Goal: Obtain resource: Obtain resource

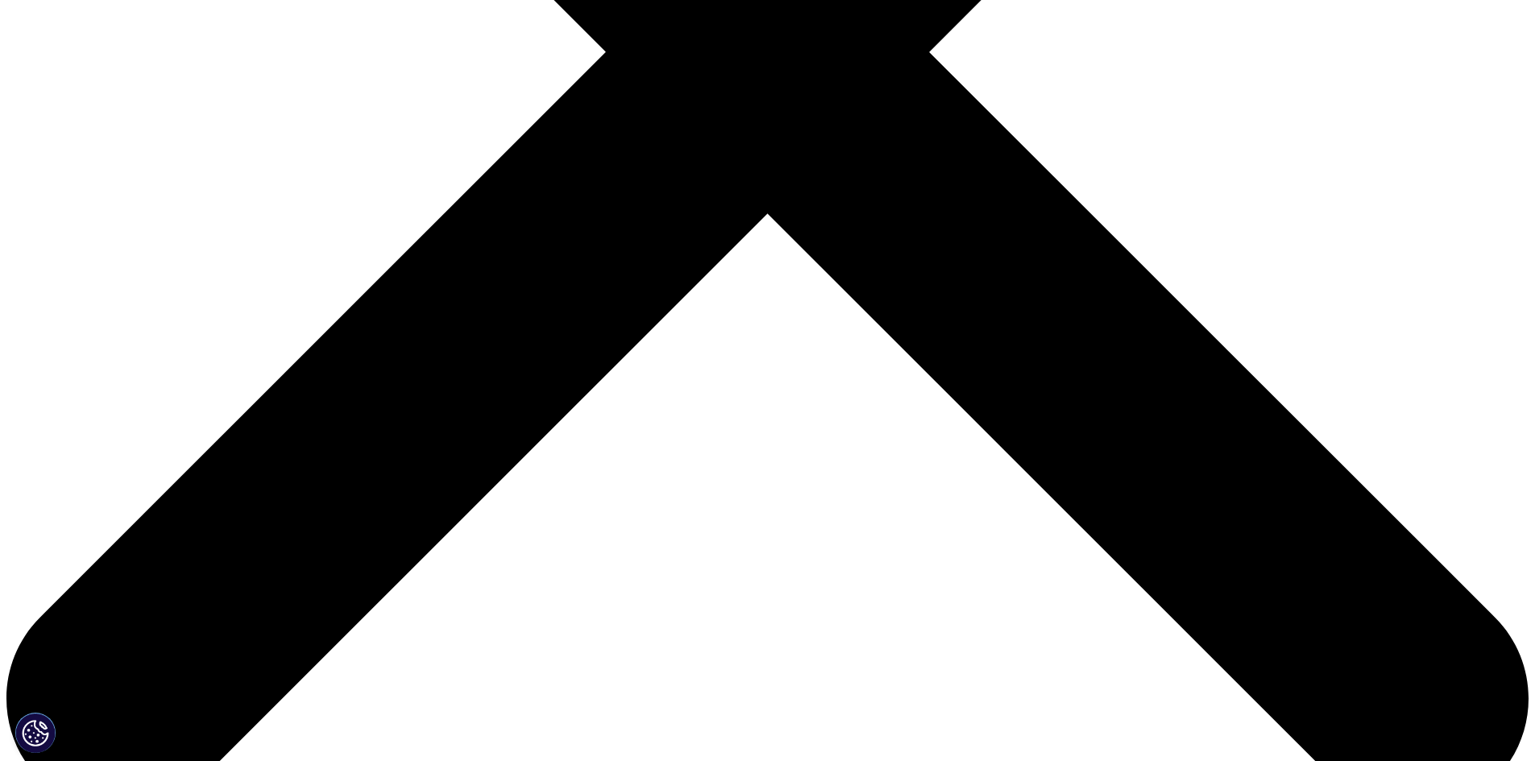
scroll to position [778, 0]
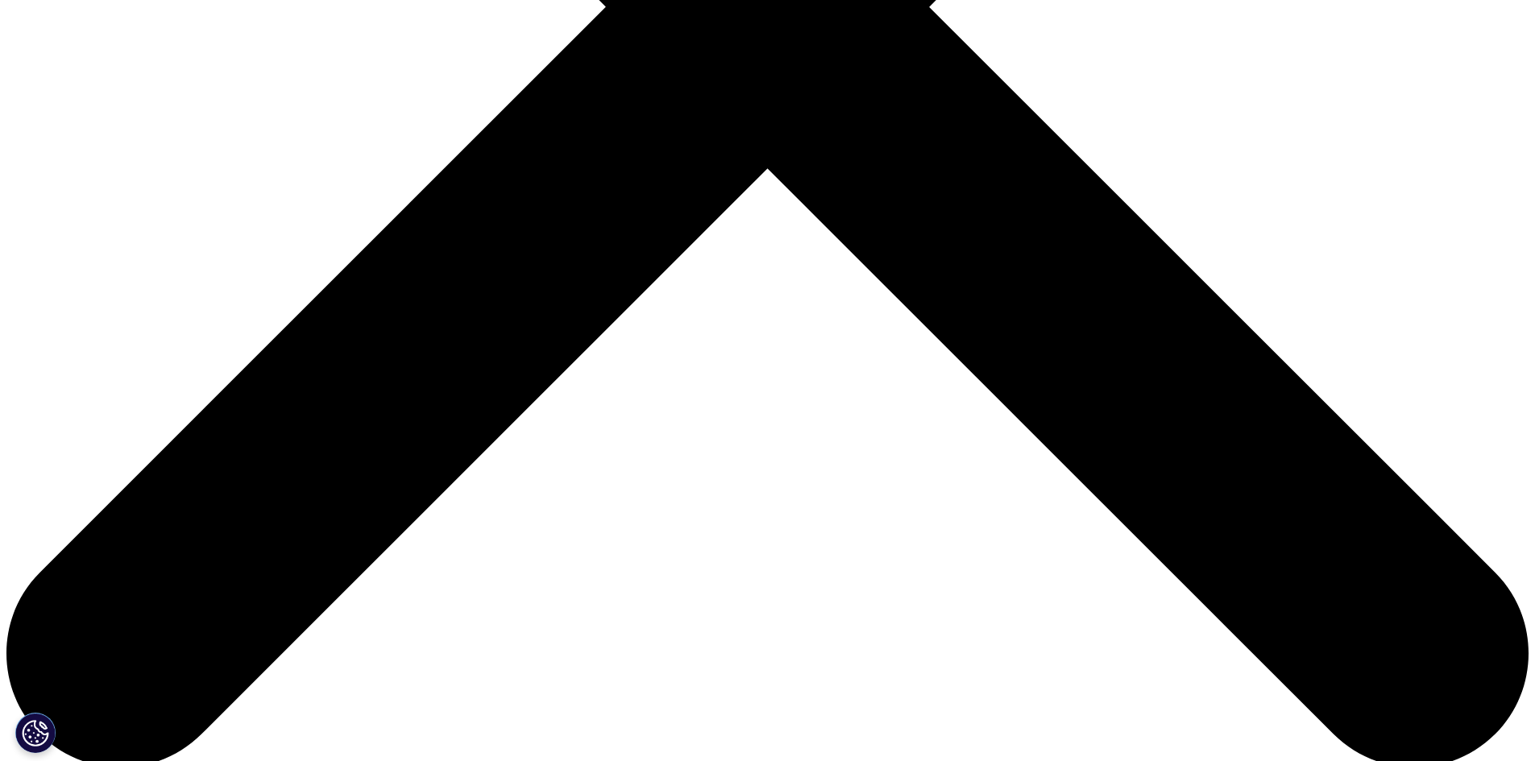
type input "[PERSON_NAME]"
type input "[EMAIL_ADDRESS][DOMAIN_NAME]"
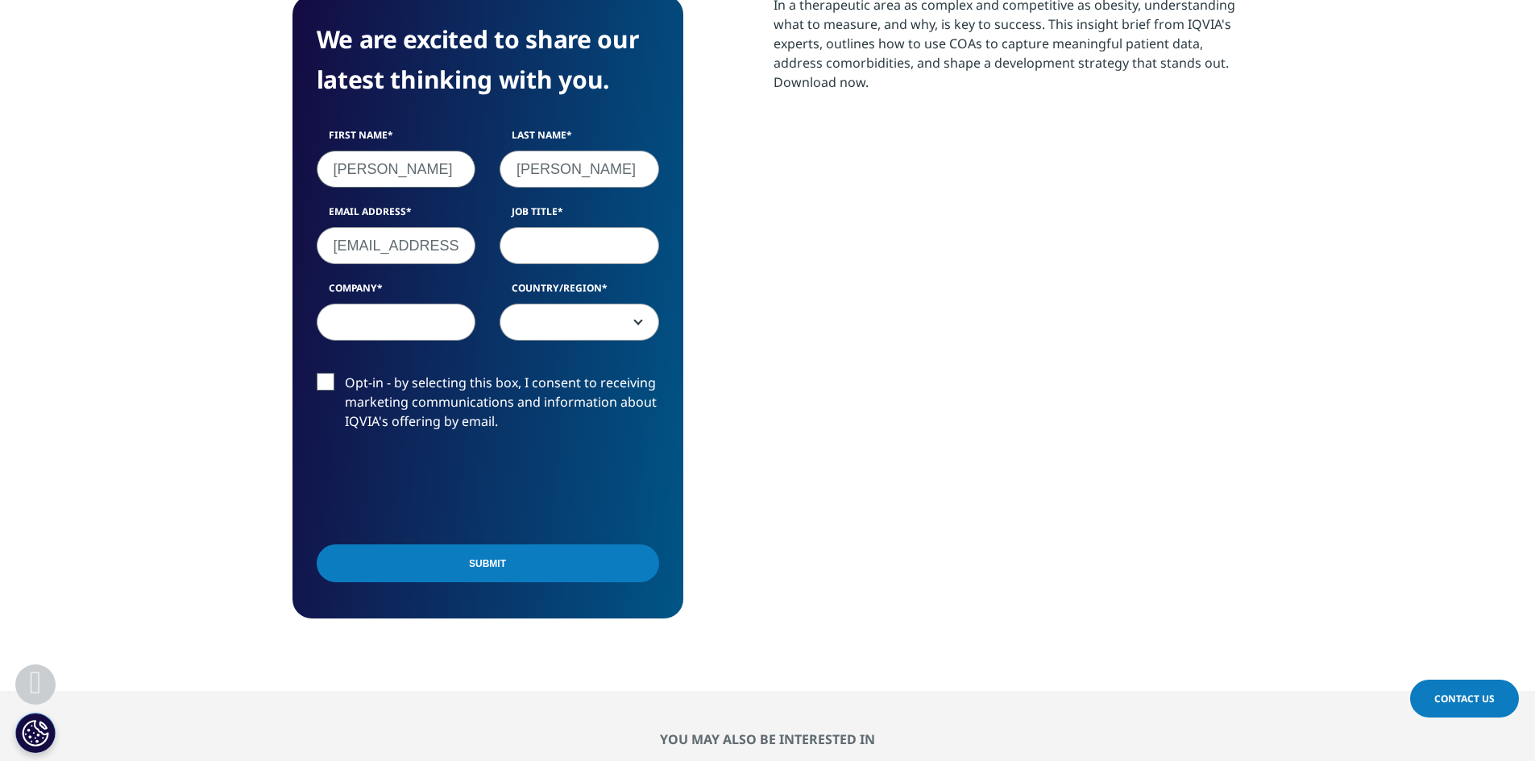
type input "Amgen"
select select "[GEOGRAPHIC_DATA]"
click at [323, 380] on label "Opt-in - by selecting this box, I consent to receiving marketing communications…" at bounding box center [488, 407] width 342 height 67
click at [345, 374] on input "Opt-in - by selecting this box, I consent to receiving marketing communications…" at bounding box center [345, 374] width 0 height 0
click at [496, 570] on input "Submit" at bounding box center [488, 565] width 342 height 38
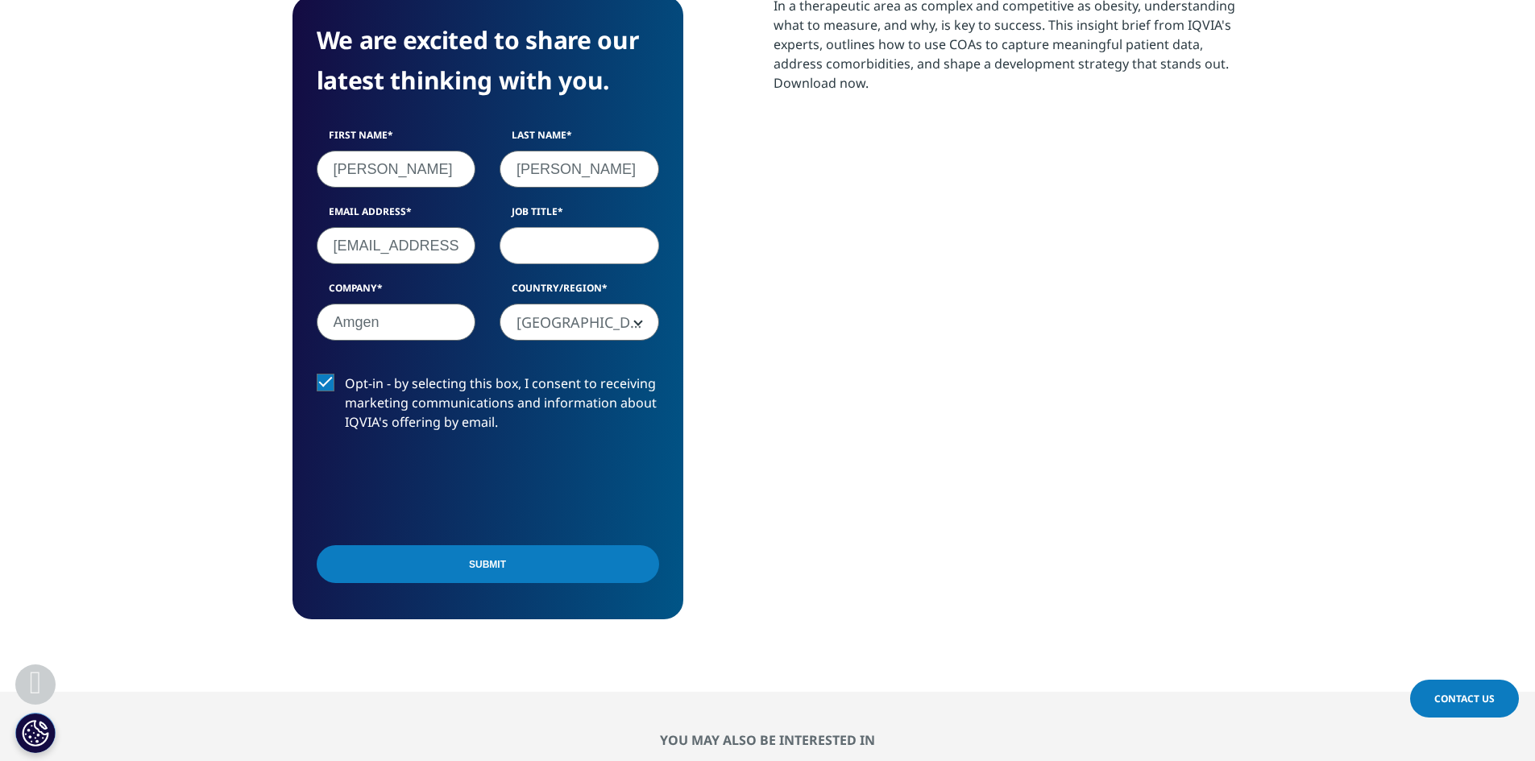
scroll to position [641, 951]
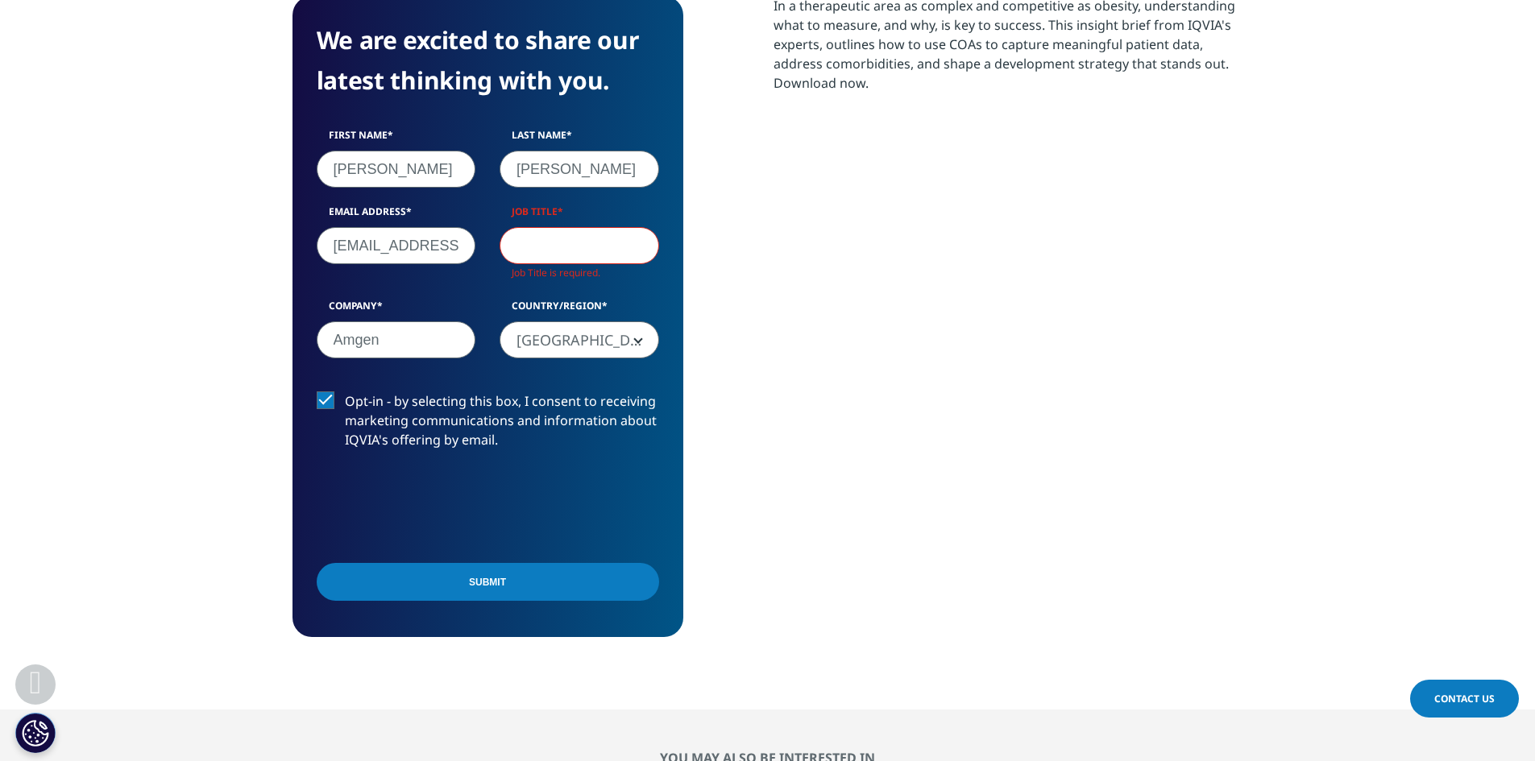
click at [570, 254] on input "Job Title" at bounding box center [580, 245] width 160 height 37
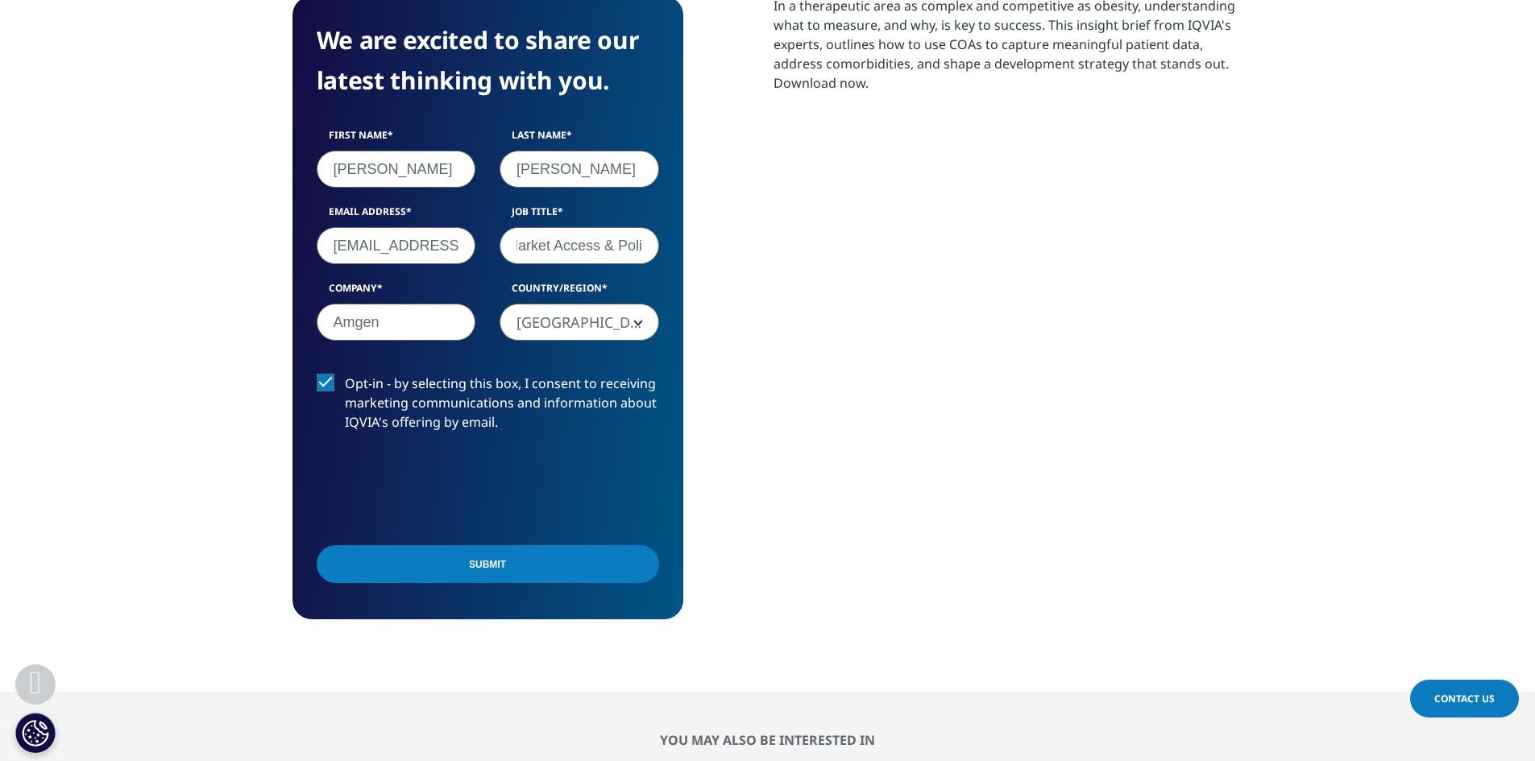
scroll to position [0, 80]
type input "Head of Market Access & Policy"
click at [462, 565] on input "Submit" at bounding box center [488, 565] width 342 height 38
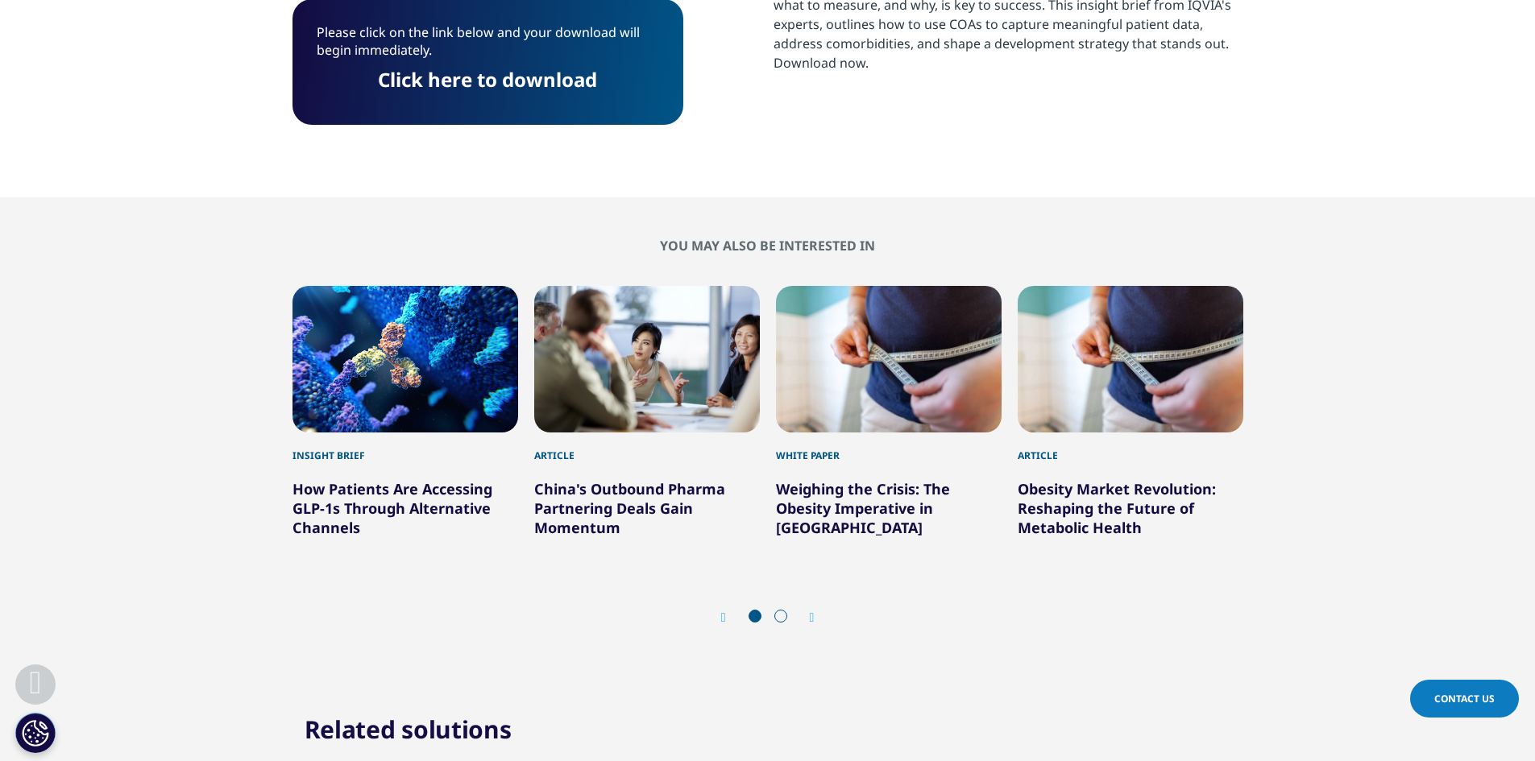
scroll to position [149, 951]
click at [517, 74] on link "Click here to download" at bounding box center [487, 79] width 219 height 27
